Goal: Understand process/instructions: Learn how to perform a task or action

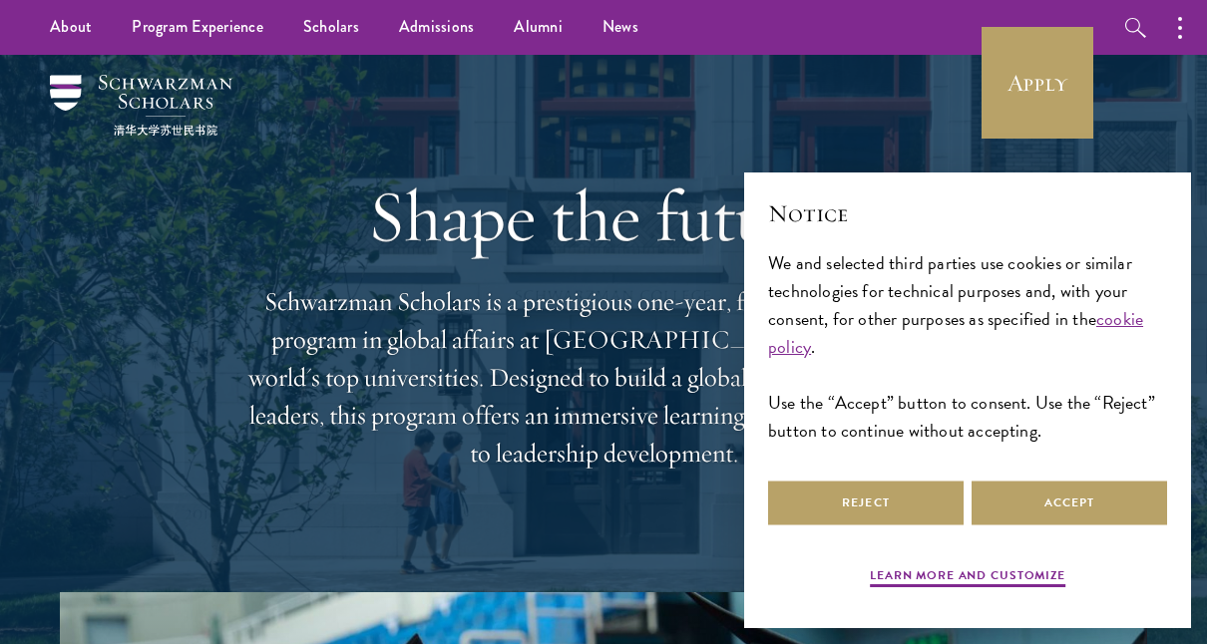
click at [1073, 528] on div "Reject Accept" at bounding box center [967, 503] width 399 height 53
click at [1075, 507] on button "Accept" at bounding box center [1068, 503] width 195 height 45
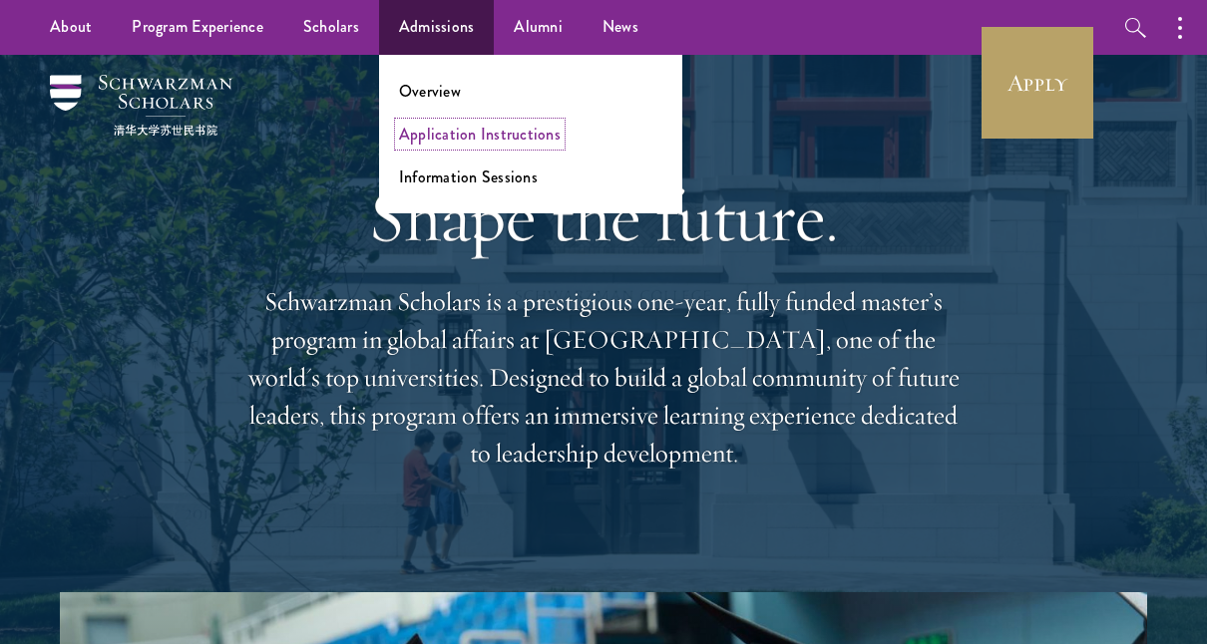
click at [476, 144] on link "Application Instructions" at bounding box center [480, 134] width 162 height 23
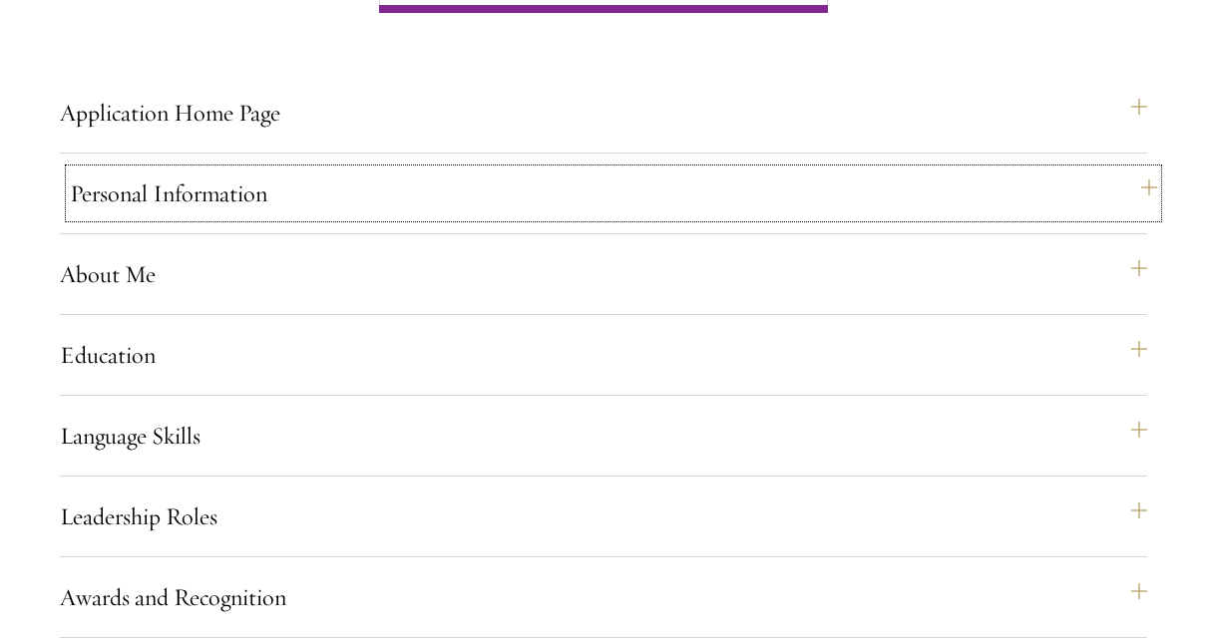
click at [446, 217] on button "Personal Information" at bounding box center [613, 194] width 1087 height 48
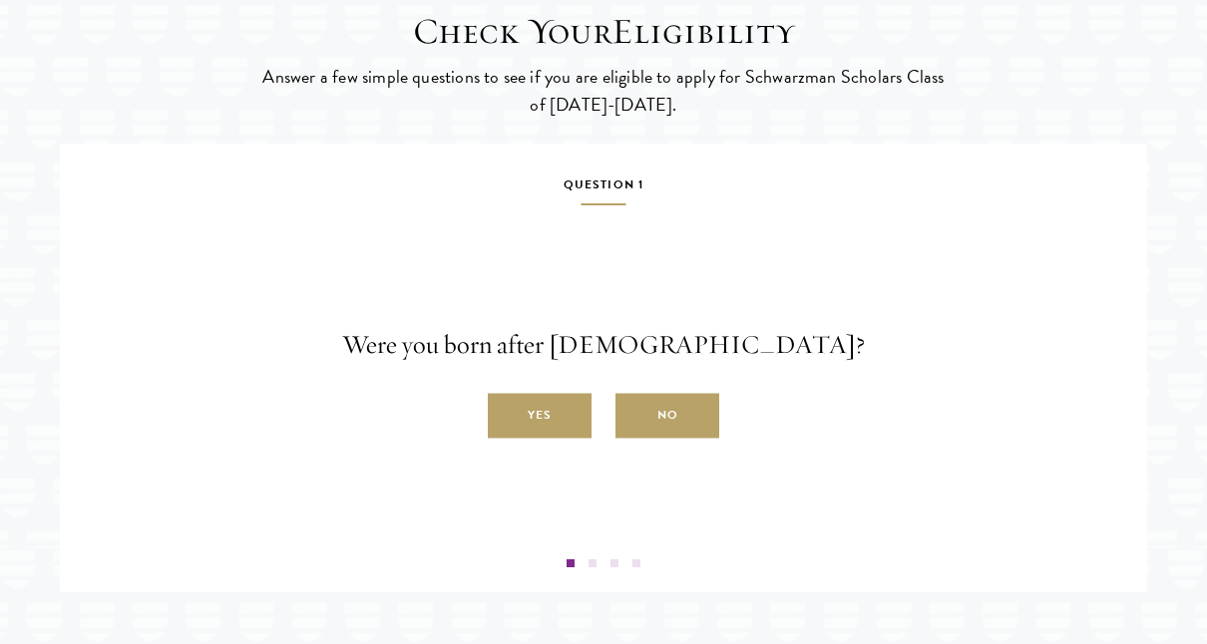
scroll to position [3546, 0]
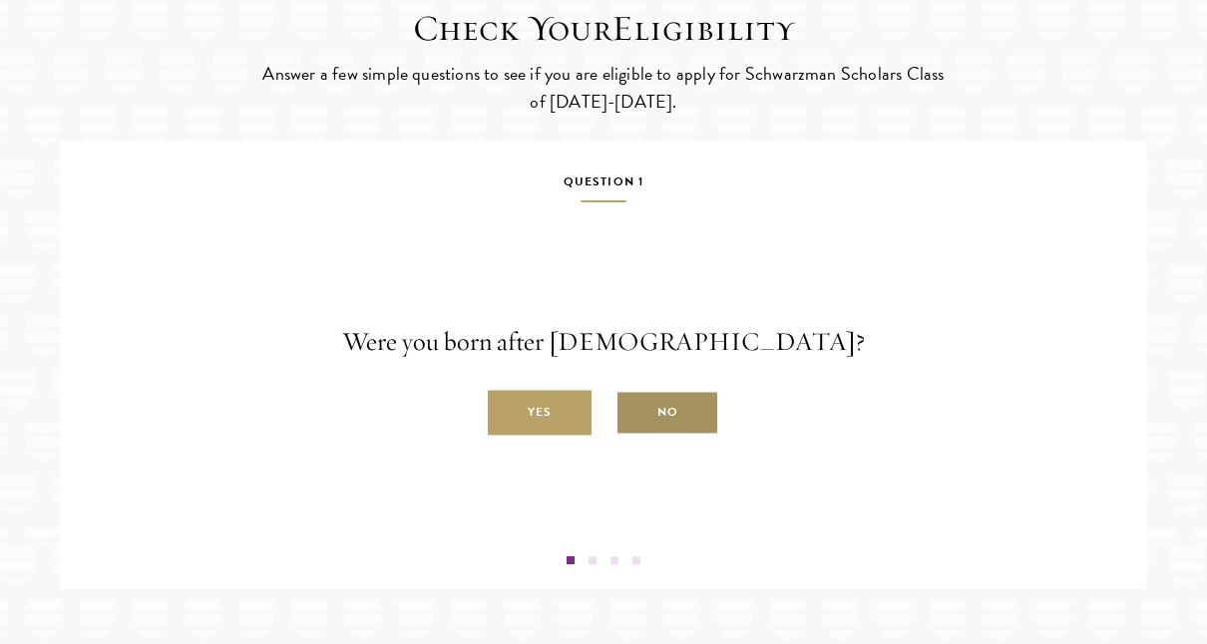
click at [654, 436] on label "No" at bounding box center [667, 413] width 104 height 45
click at [633, 411] on input "No" at bounding box center [624, 402] width 18 height 18
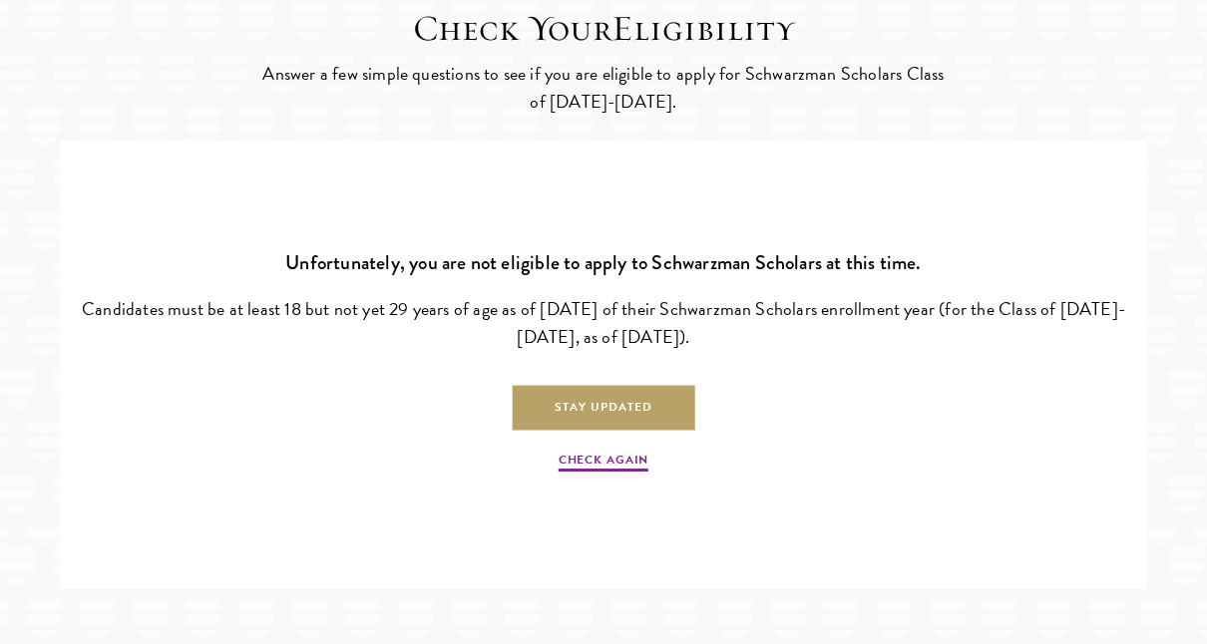
scroll to position [3550, 0]
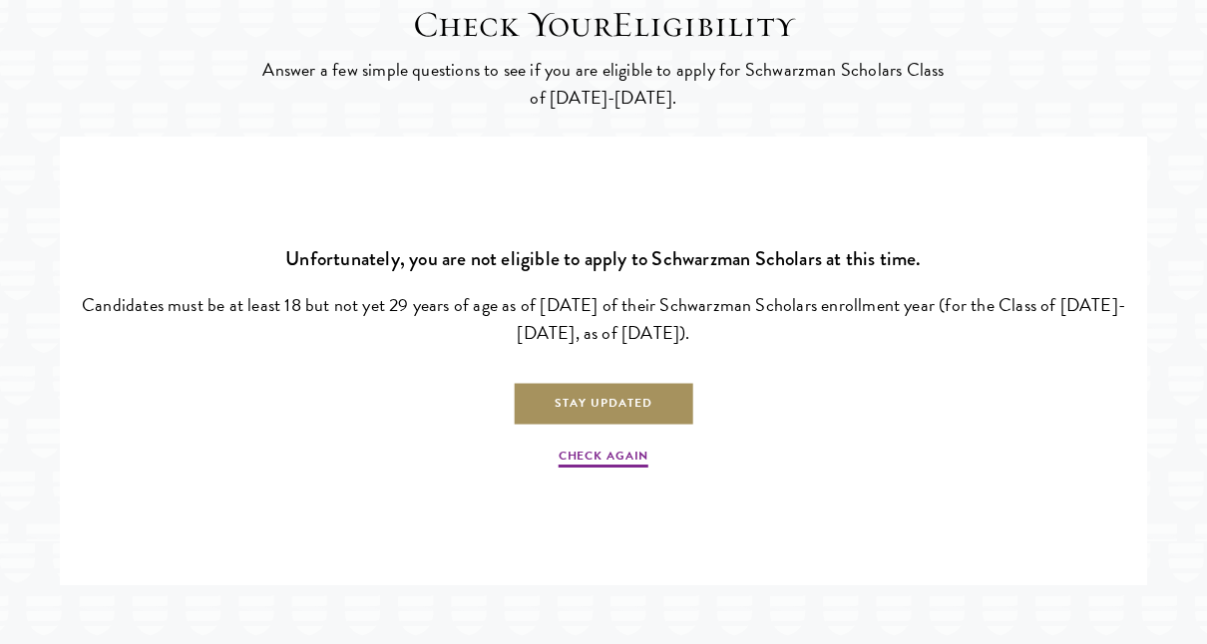
click at [647, 427] on link "Stay Updated" at bounding box center [604, 404] width 182 height 45
click at [593, 471] on link "Check Again" at bounding box center [603, 459] width 90 height 24
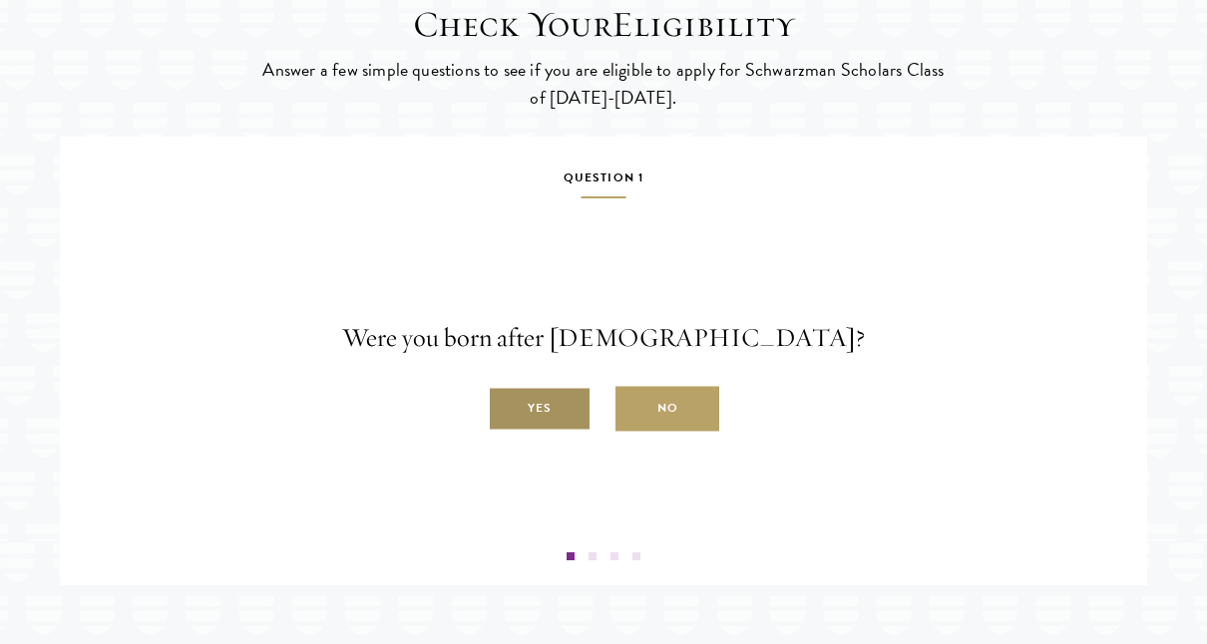
click at [561, 432] on label "Yes" at bounding box center [540, 409] width 104 height 45
click at [506, 407] on input "Yes" at bounding box center [497, 398] width 18 height 18
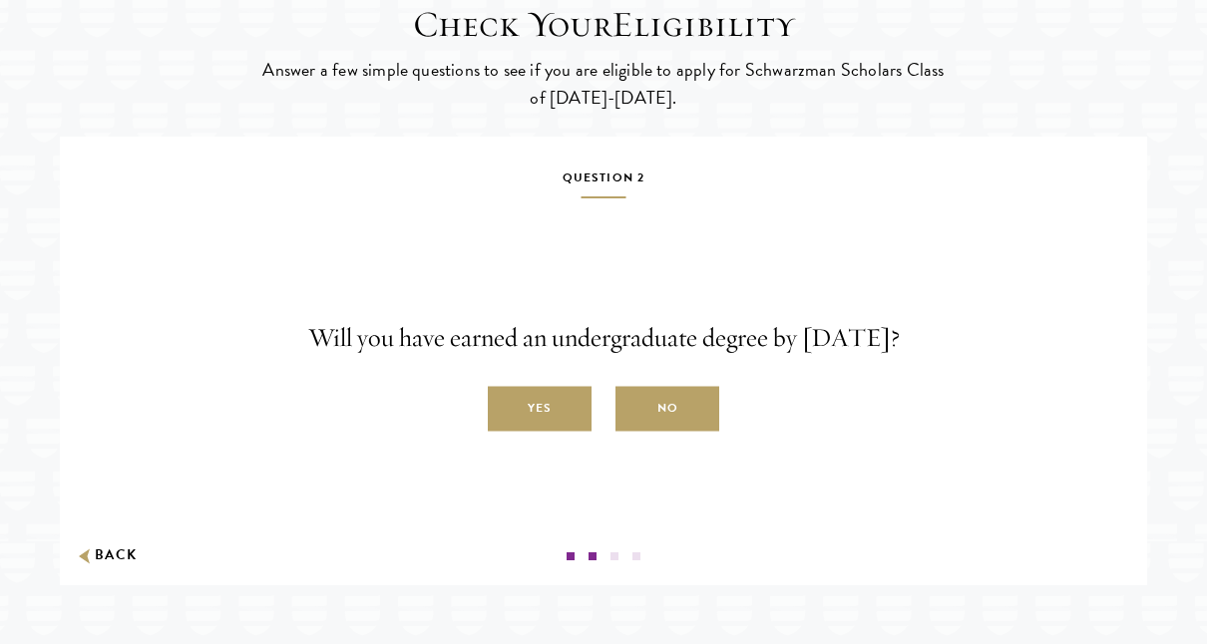
click at [561, 432] on label "Yes" at bounding box center [540, 409] width 104 height 45
click at [506, 407] on input "Yes" at bounding box center [497, 398] width 18 height 18
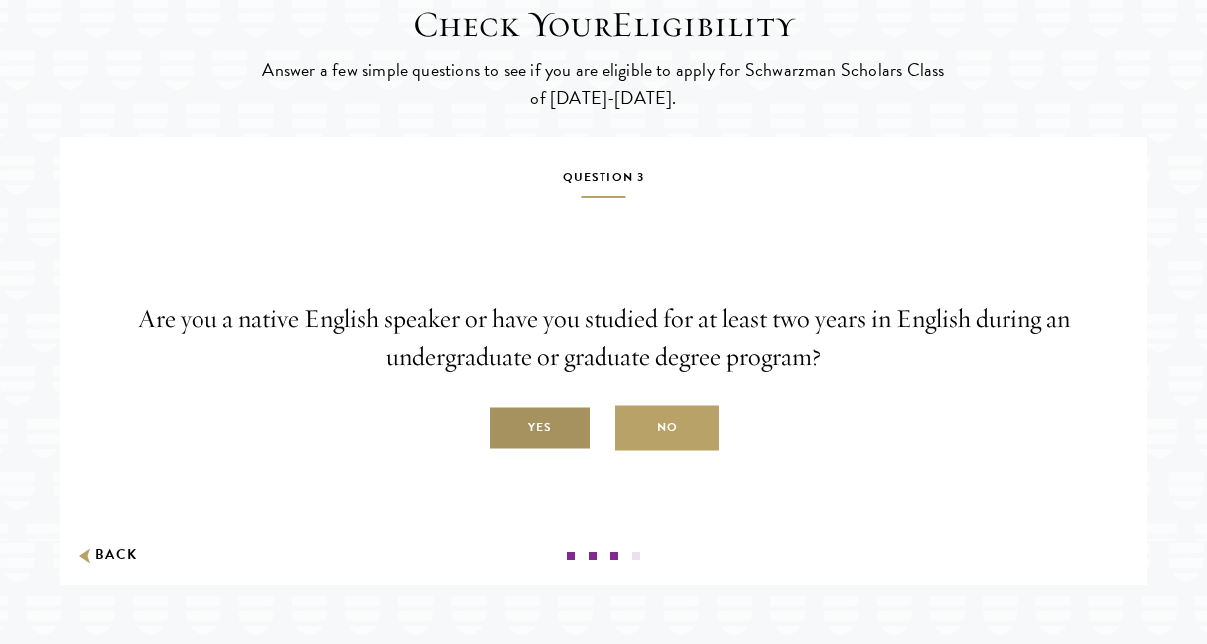
click at [567, 451] on label "Yes" at bounding box center [540, 428] width 104 height 45
click at [506, 426] on input "Yes" at bounding box center [497, 417] width 18 height 18
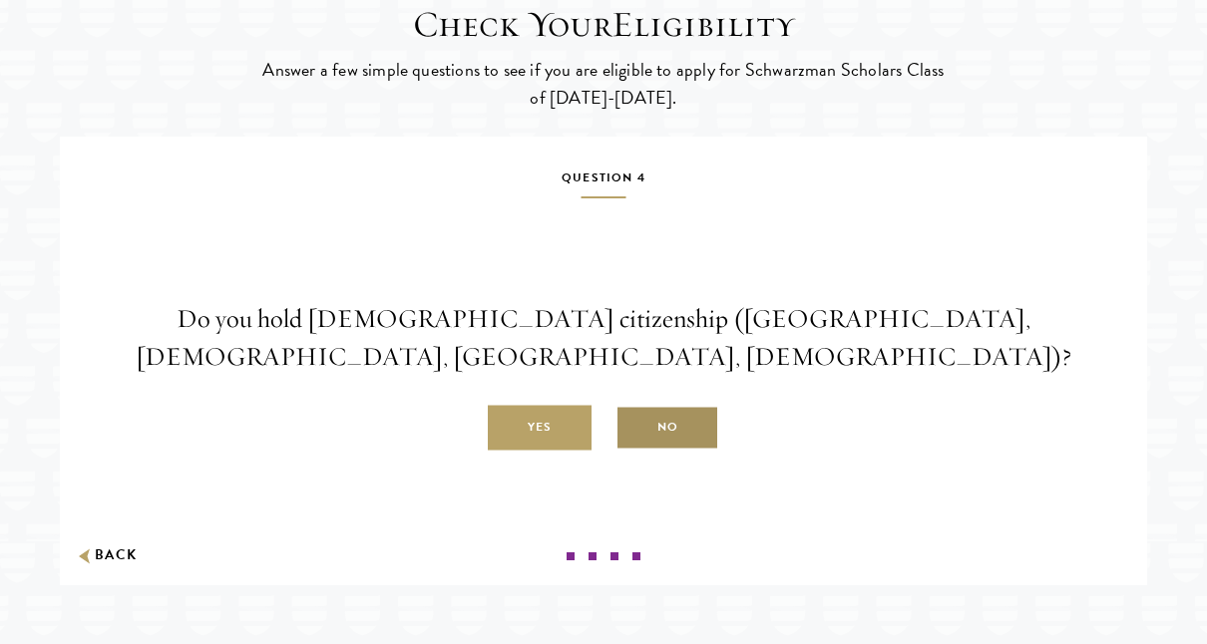
click at [621, 451] on label "No" at bounding box center [667, 428] width 104 height 45
click at [621, 426] on input "No" at bounding box center [624, 417] width 18 height 18
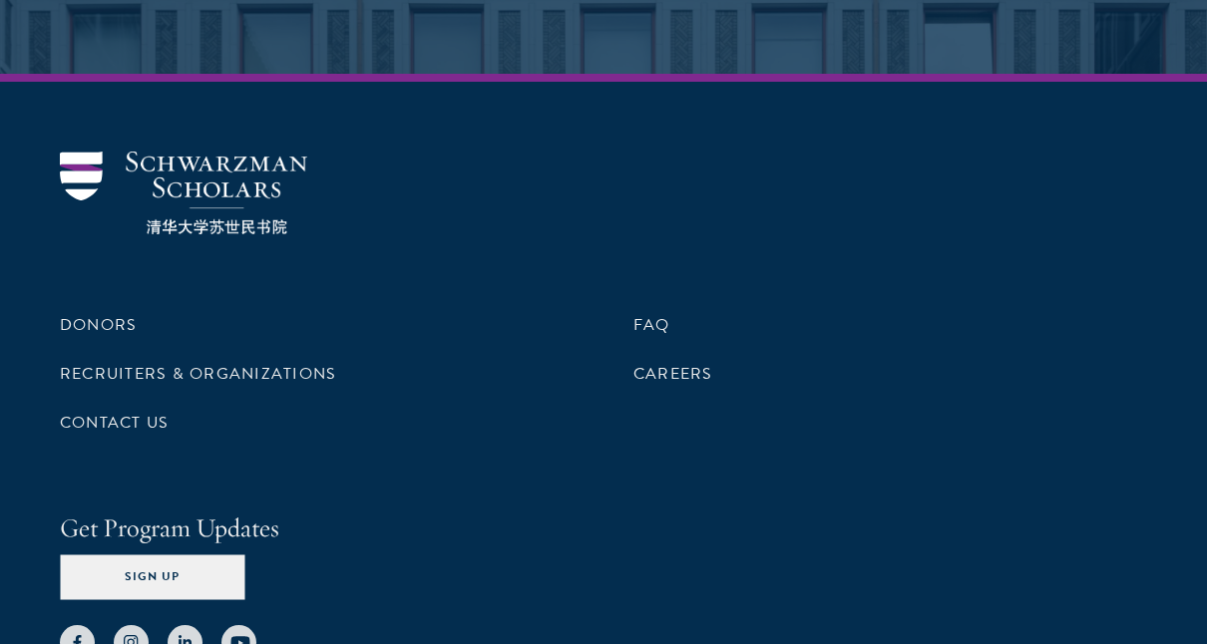
scroll to position [5563, 0]
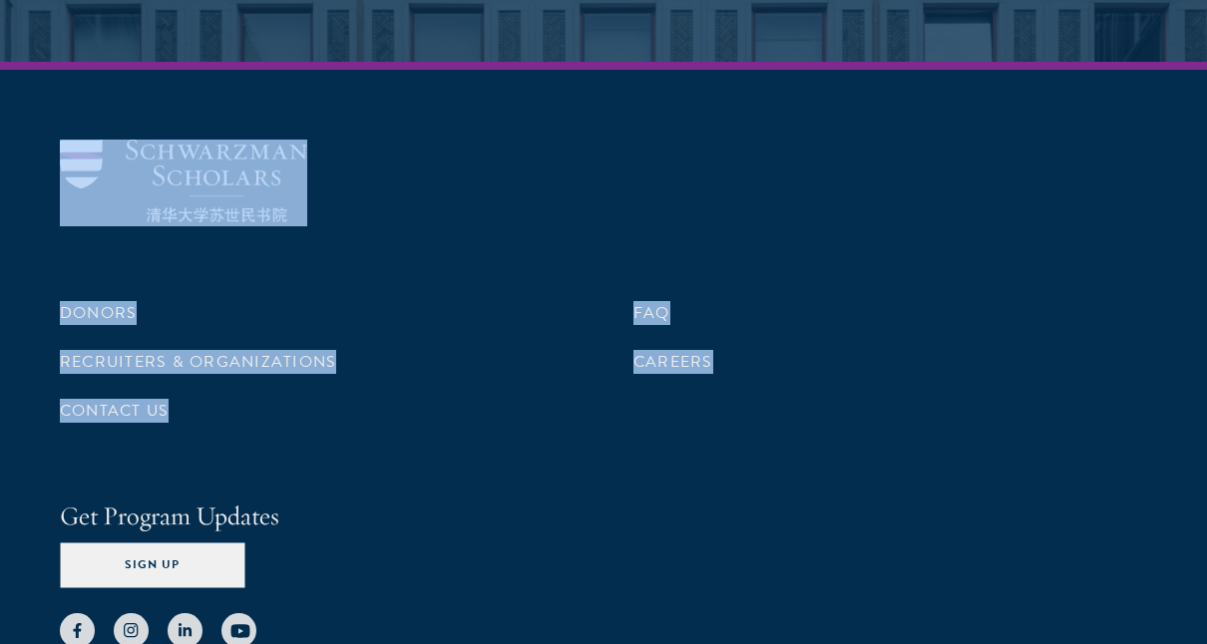
click at [643, 428] on ul "FAQ Careers" at bounding box center [890, 362] width 514 height 132
